Goal: Task Accomplishment & Management: Manage account settings

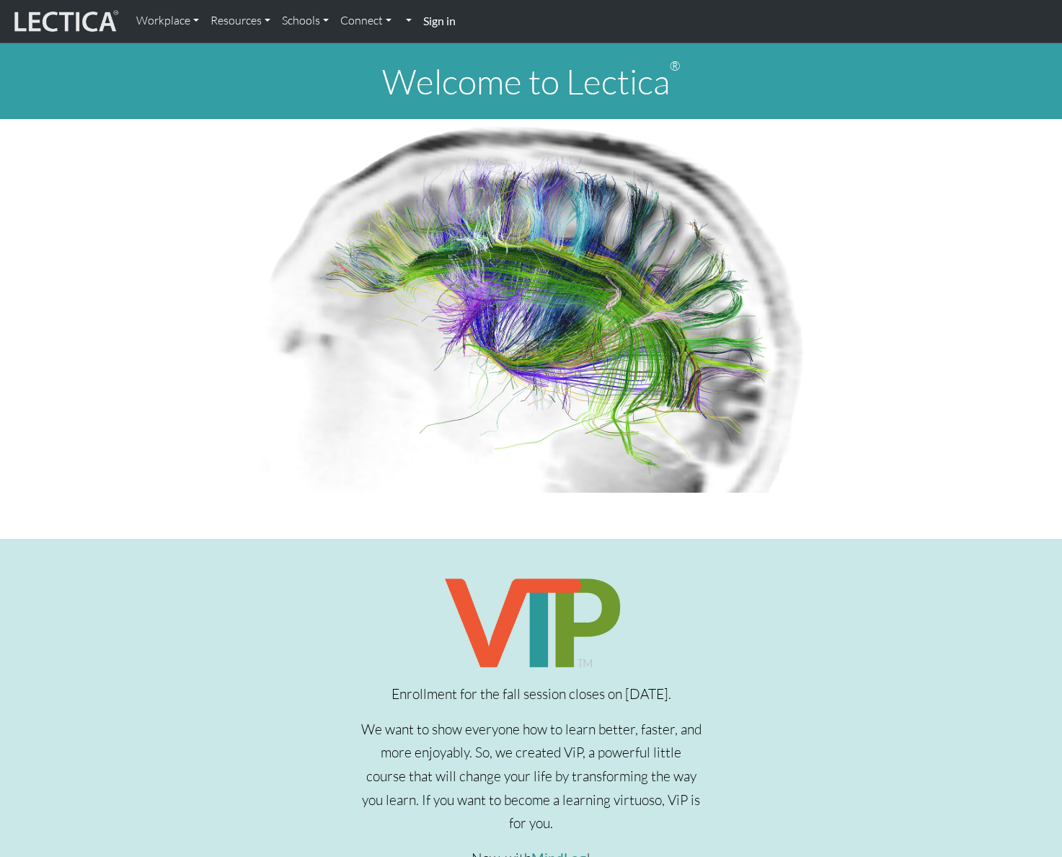
click at [437, 22] on strong "Sign in" at bounding box center [439, 21] width 32 height 14
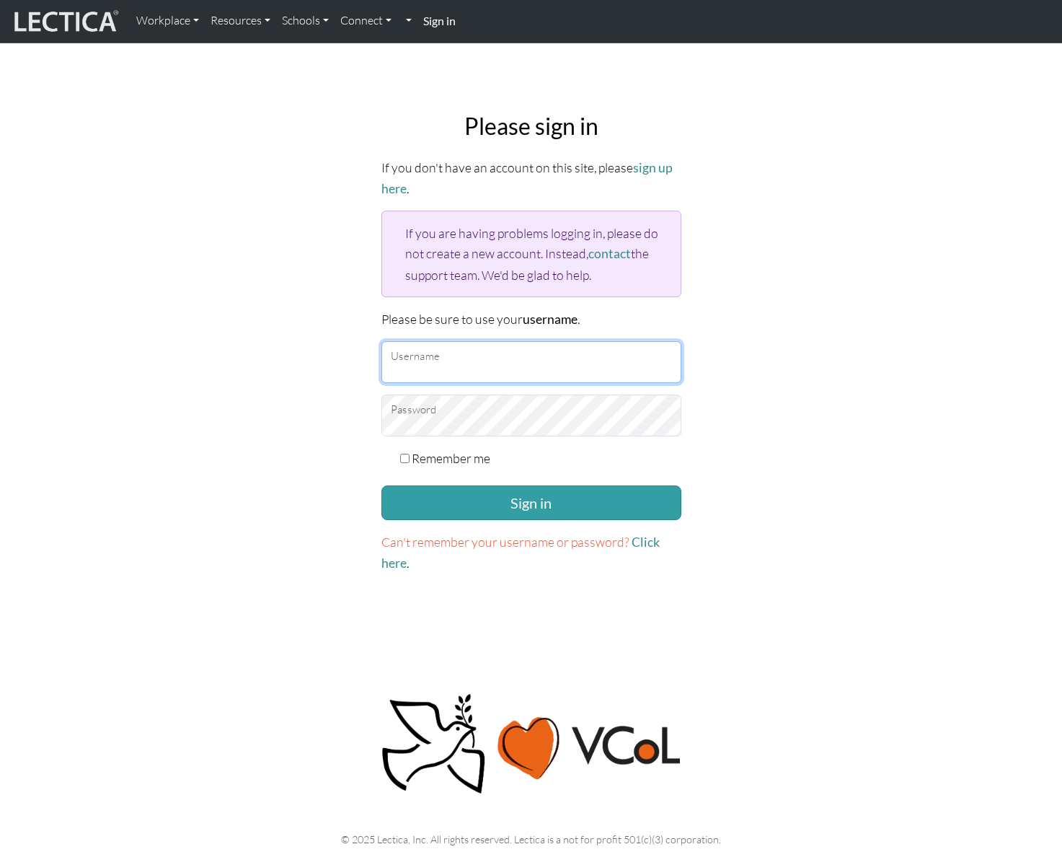
click at [448, 357] on input "Username" at bounding box center [531, 362] width 300 height 42
type input "amcorreia"
click at [381, 485] on button "Sign in" at bounding box center [531, 502] width 300 height 35
